Goal: Obtain resource: Download file/media

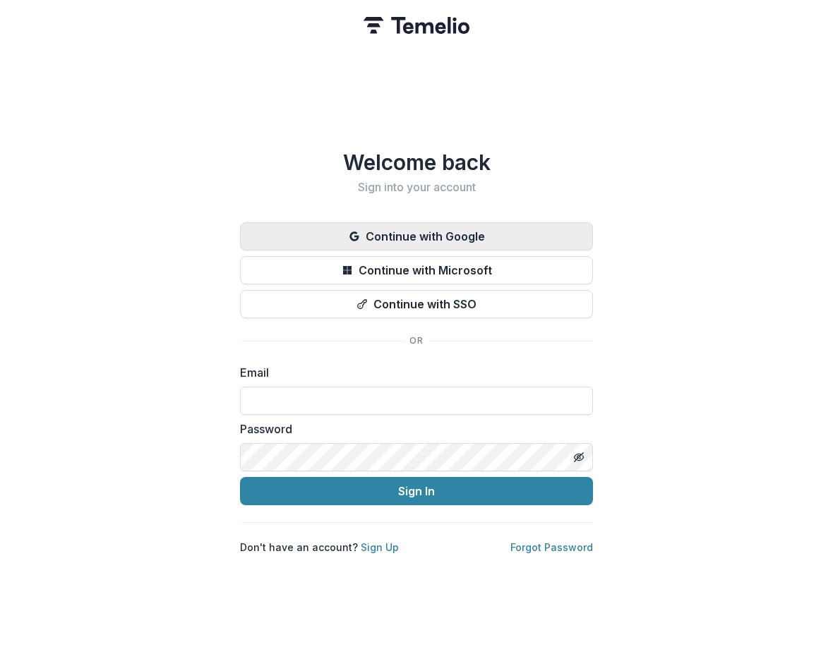
click at [429, 235] on button "Continue with Google" at bounding box center [416, 236] width 353 height 28
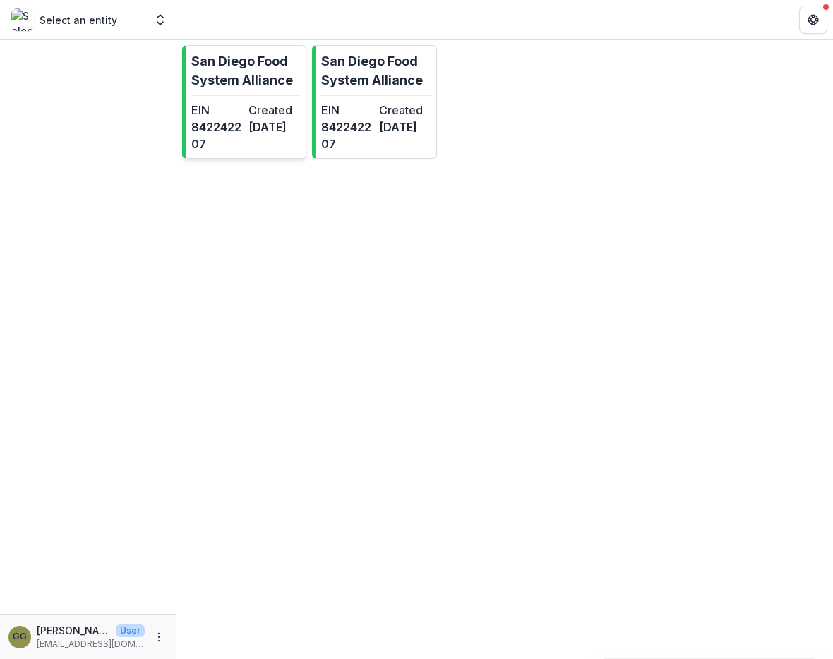
click at [247, 76] on p "San Diego Food System Alliance" at bounding box center [245, 71] width 109 height 38
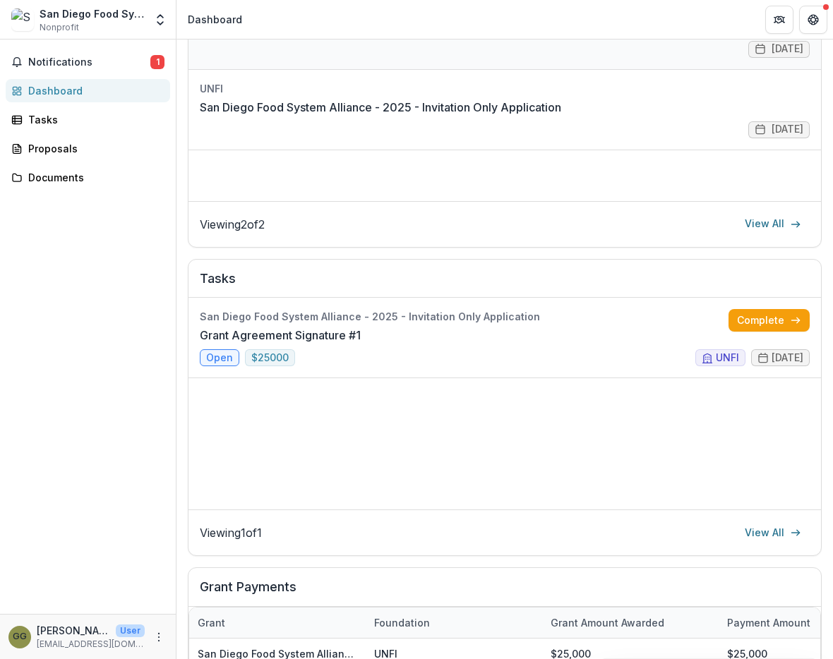
scroll to position [281, 0]
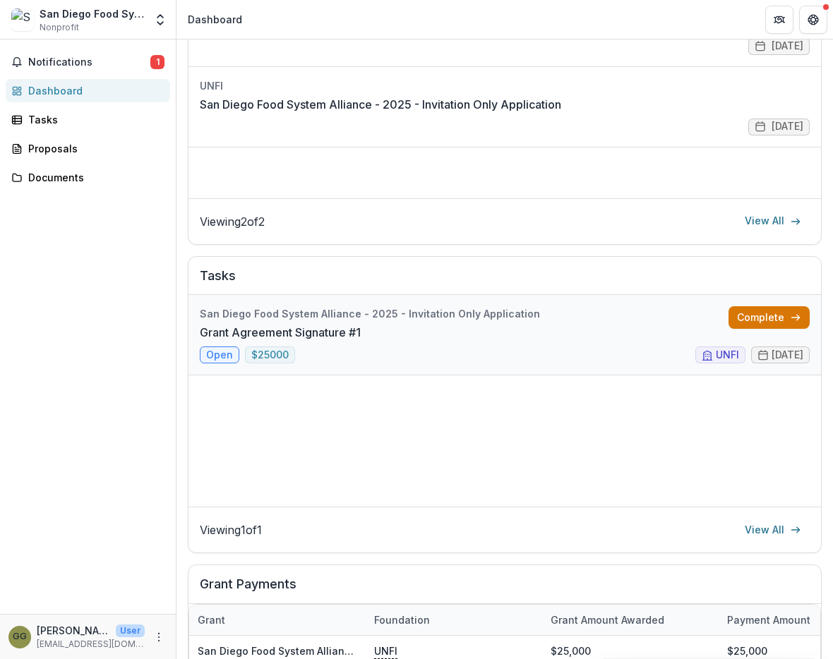
click at [774, 323] on link "Complete" at bounding box center [768, 317] width 81 height 23
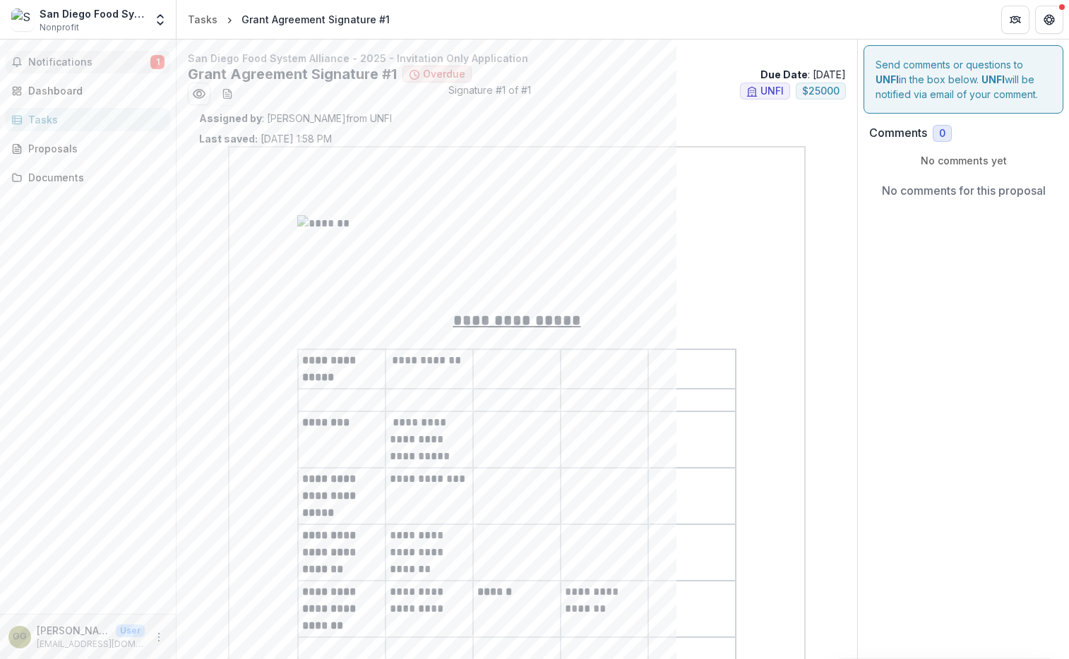
click at [85, 54] on button "Notifications 1" at bounding box center [88, 62] width 164 height 23
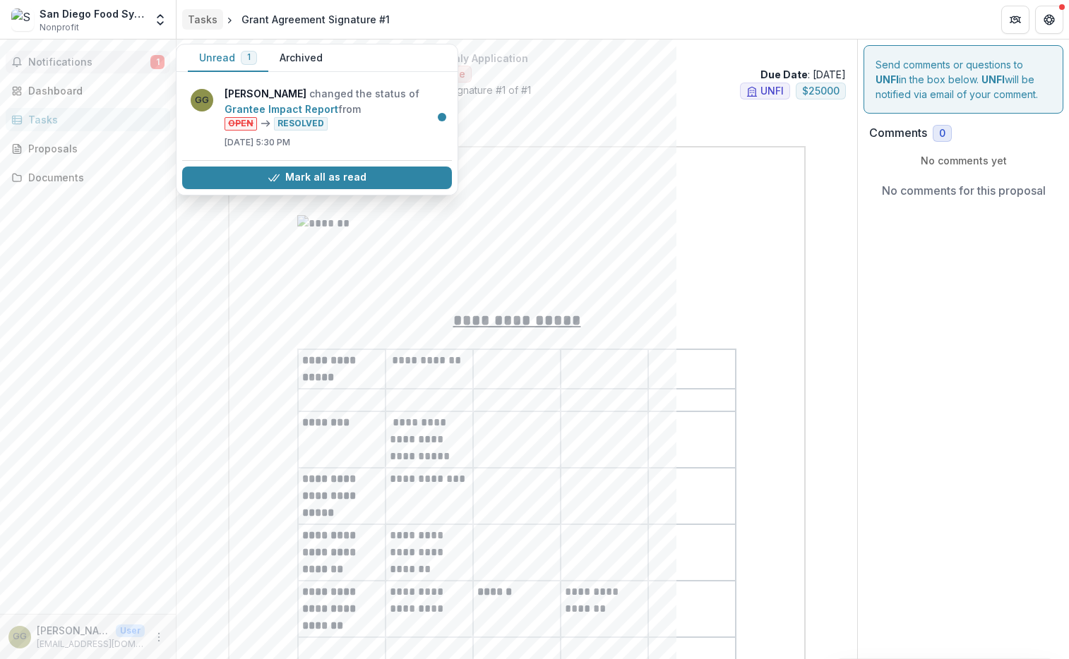
click at [192, 20] on div "Tasks" at bounding box center [203, 19] width 30 height 15
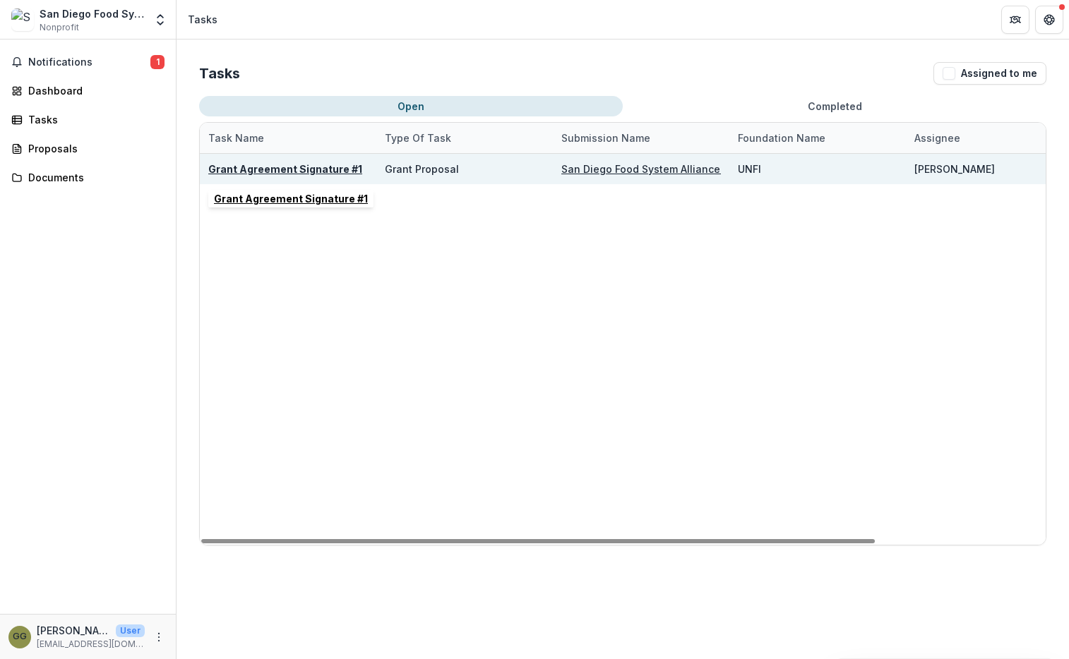
click at [311, 168] on u "Grant Agreement Signature #1" at bounding box center [285, 169] width 154 height 12
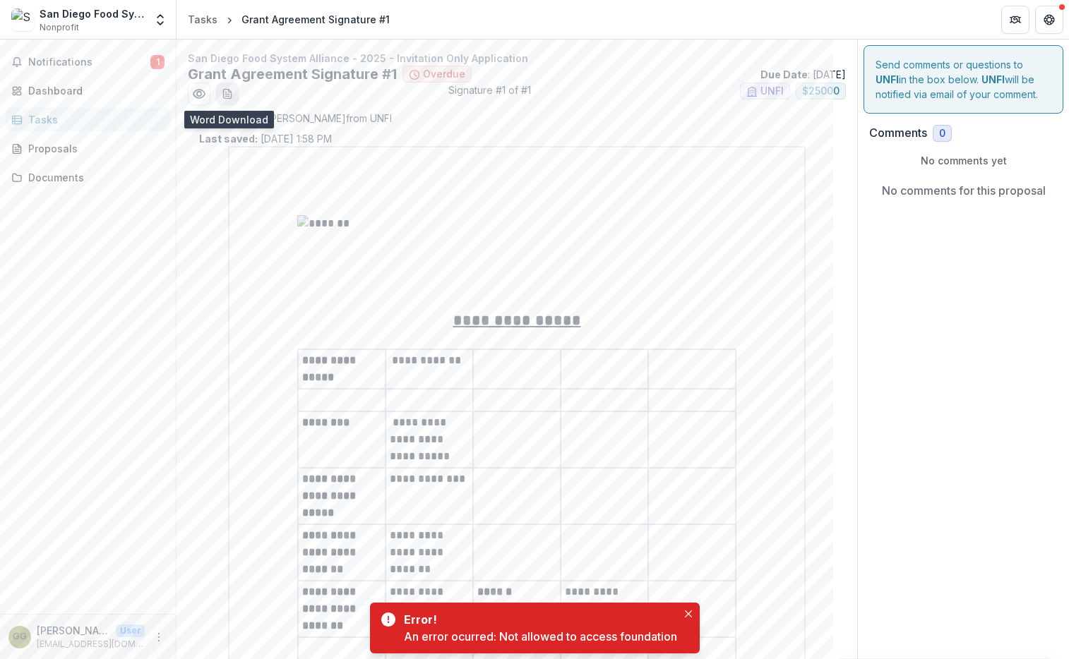
click at [225, 92] on line "download-word-button" at bounding box center [225, 92] width 1 height 0
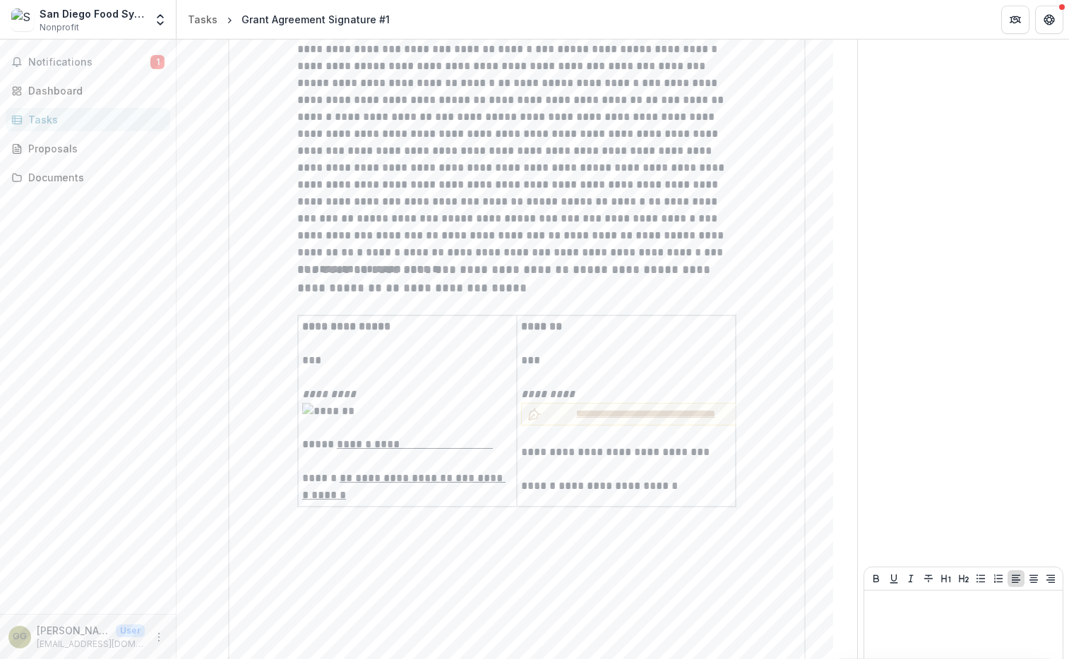
scroll to position [2840, 0]
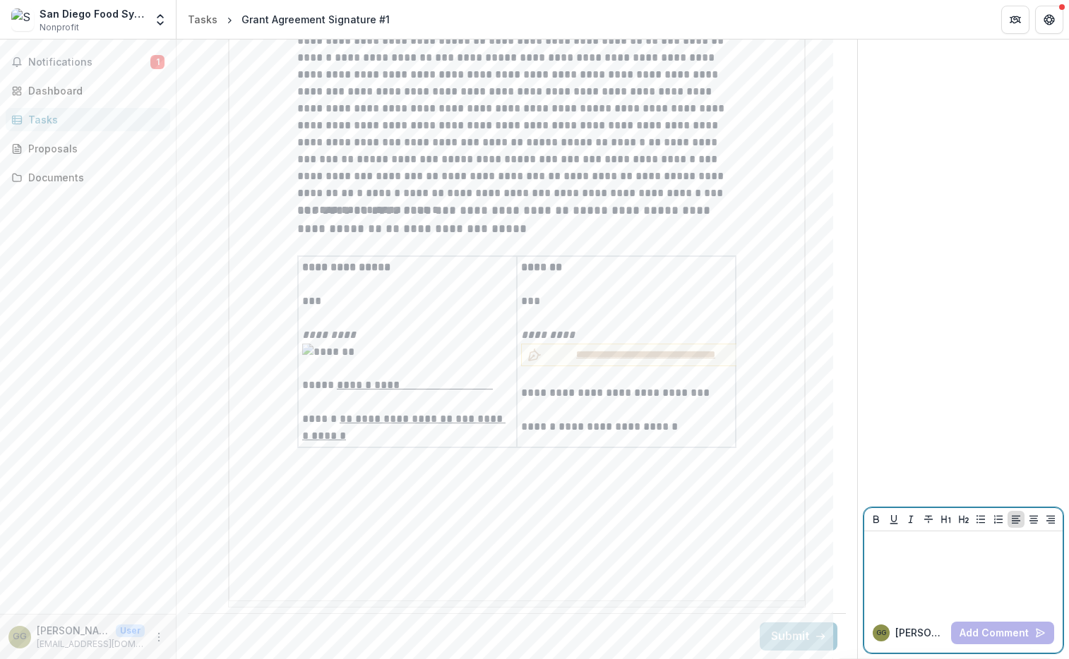
click at [832, 556] on div at bounding box center [963, 572] width 187 height 71
drag, startPoint x: 913, startPoint y: 539, endPoint x: 853, endPoint y: 539, distance: 59.3
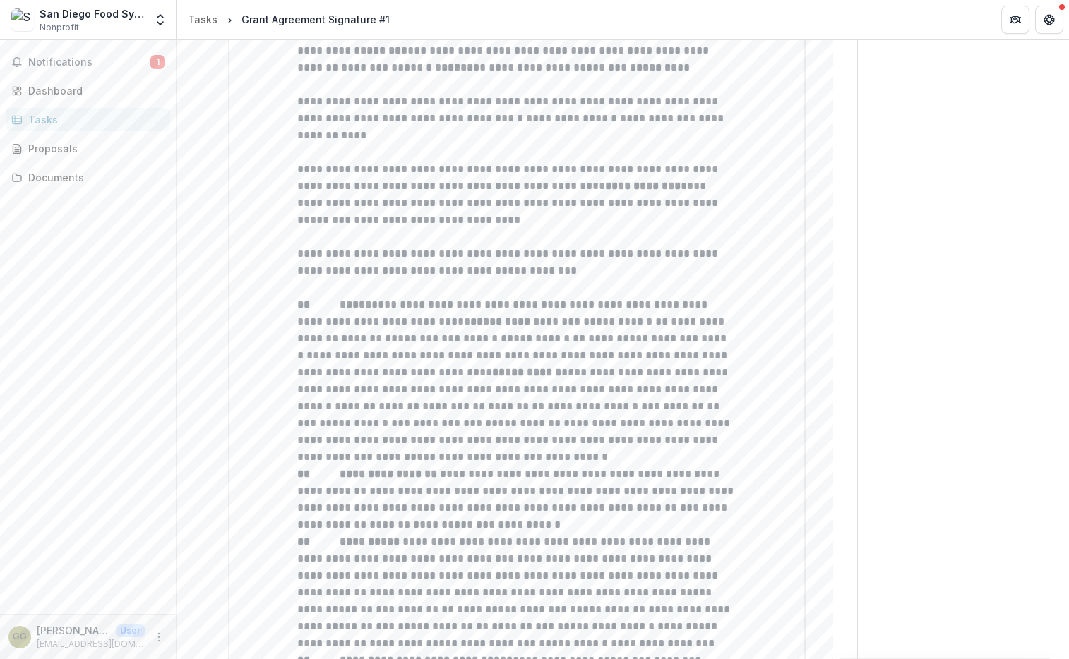
scroll to position [0, 0]
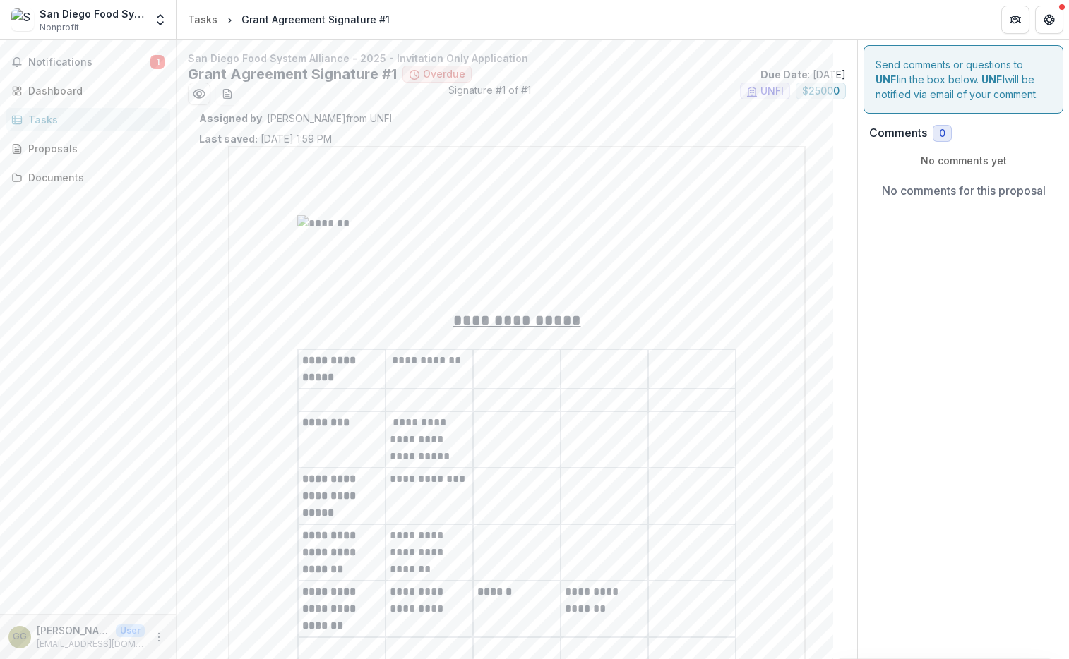
click at [57, 114] on div "Tasks" at bounding box center [93, 119] width 131 height 15
